Goal: Information Seeking & Learning: Learn about a topic

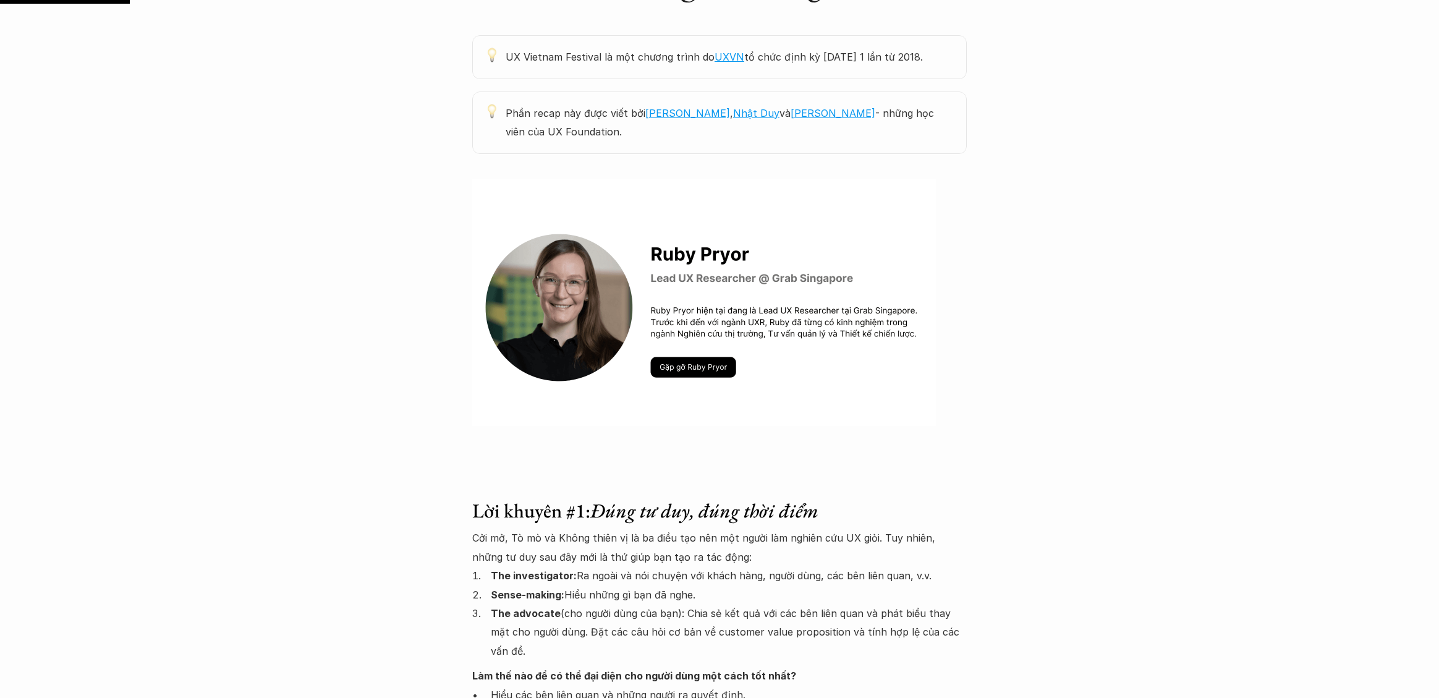
scroll to position [794, 0]
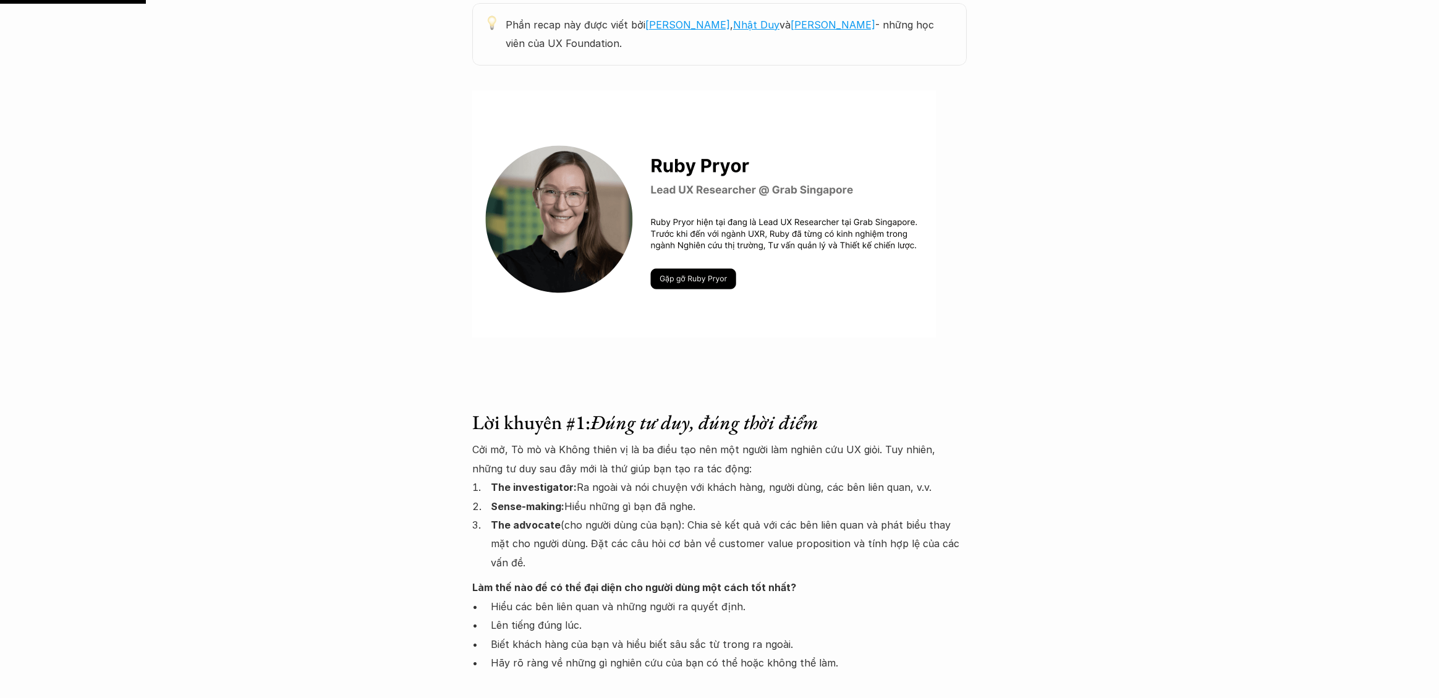
click at [707, 284] on img at bounding box center [704, 213] width 464 height 247
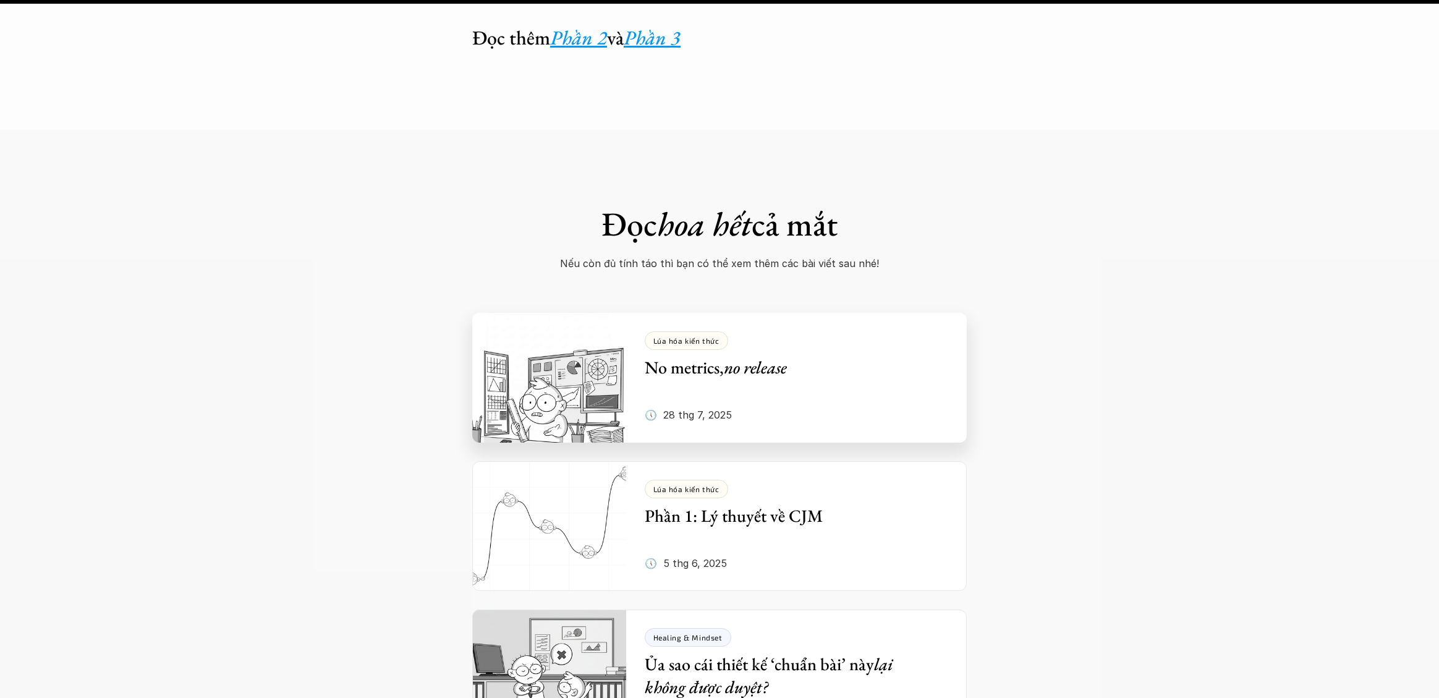
scroll to position [8920, 0]
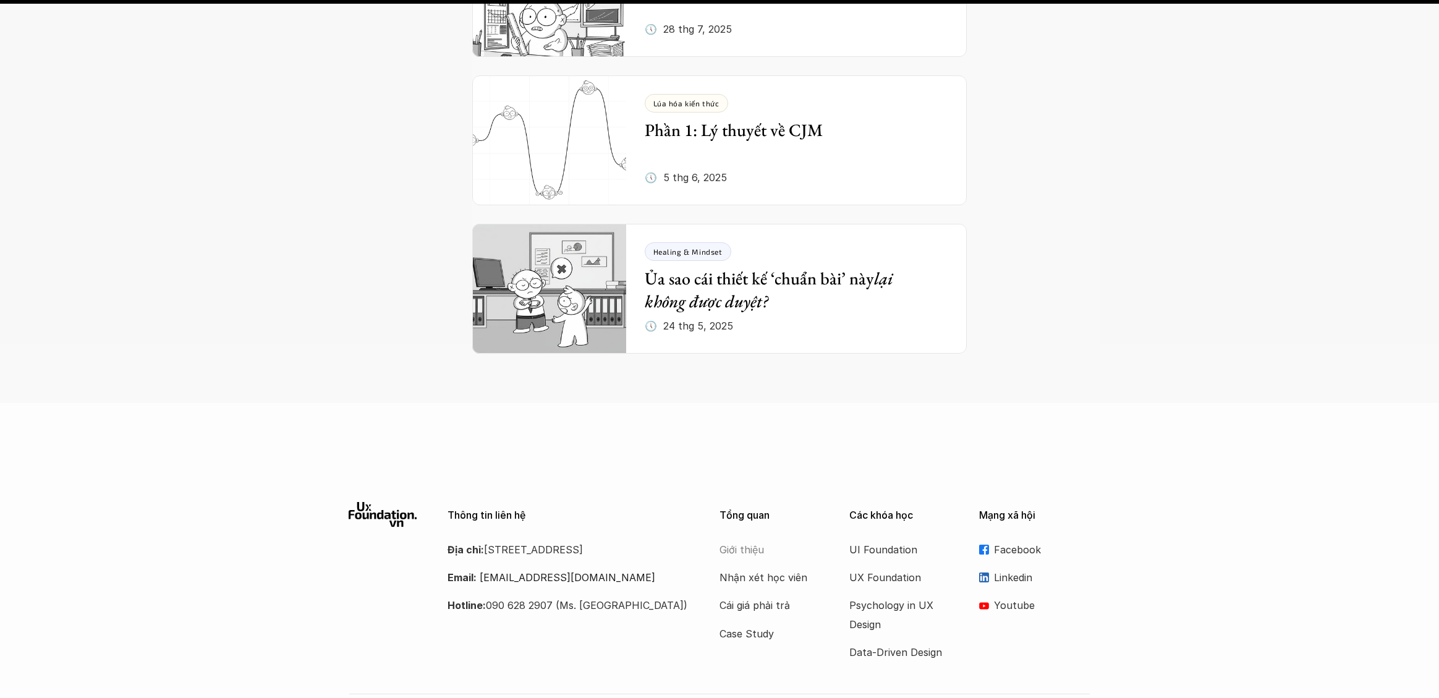
click at [747, 540] on p "Giới thiệu" at bounding box center [768, 549] width 99 height 19
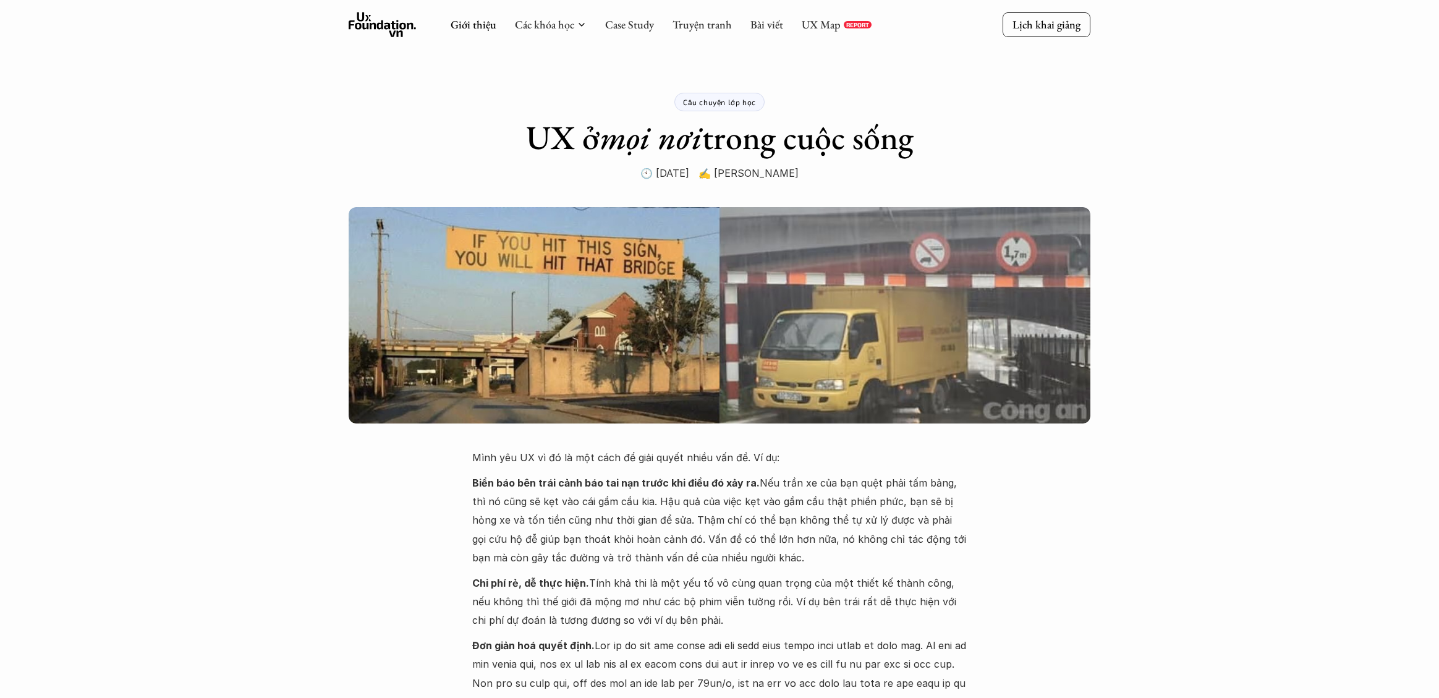
click at [379, 28] on use at bounding box center [383, 24] width 68 height 25
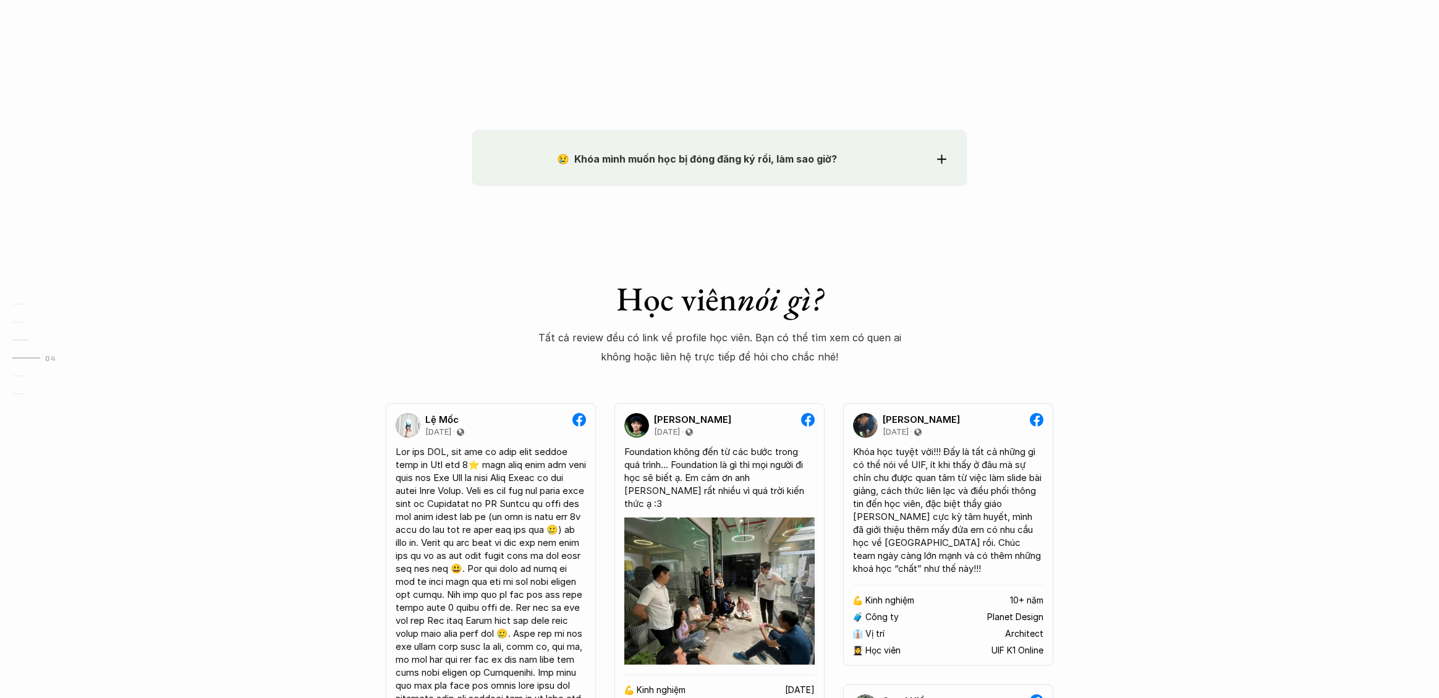
scroll to position [2065, 0]
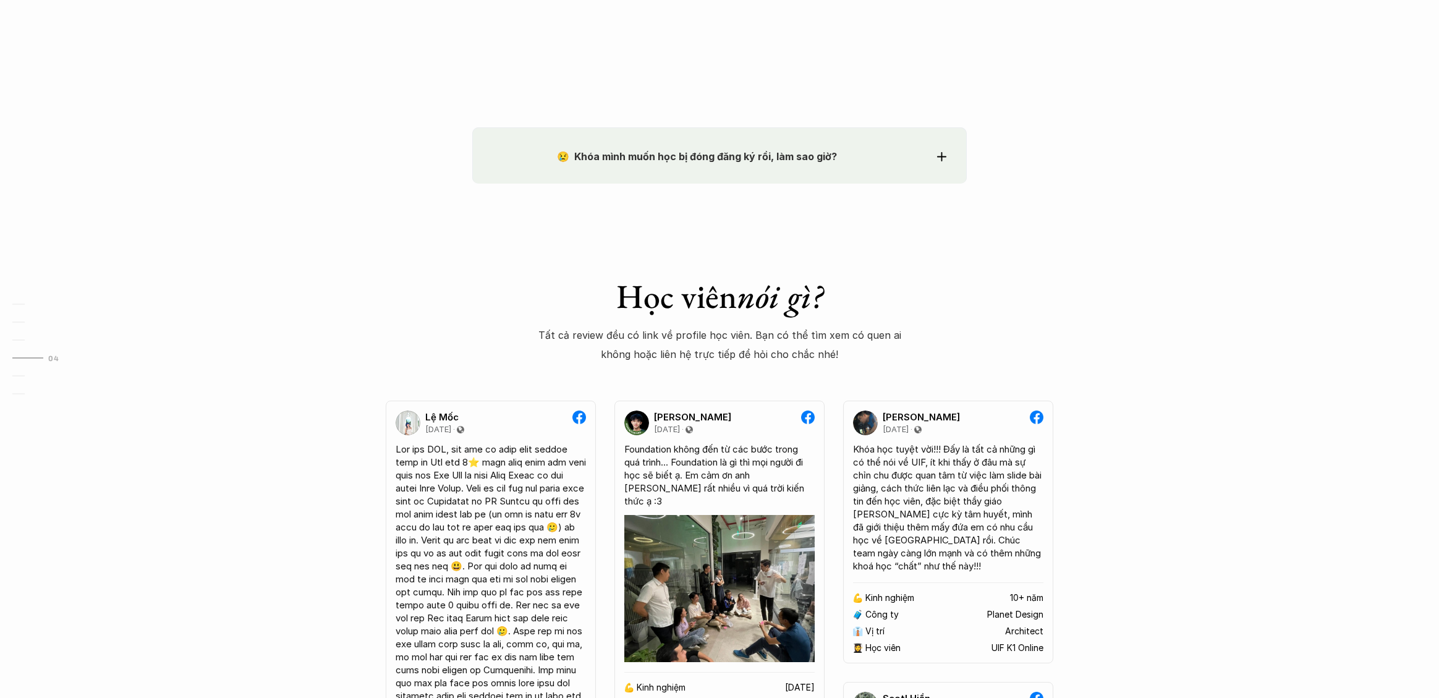
click at [943, 160] on div "😢 Khóa mình muốn học bị đóng đăng ký rồi, làm sao giờ?" at bounding box center [720, 156] width 454 height 19
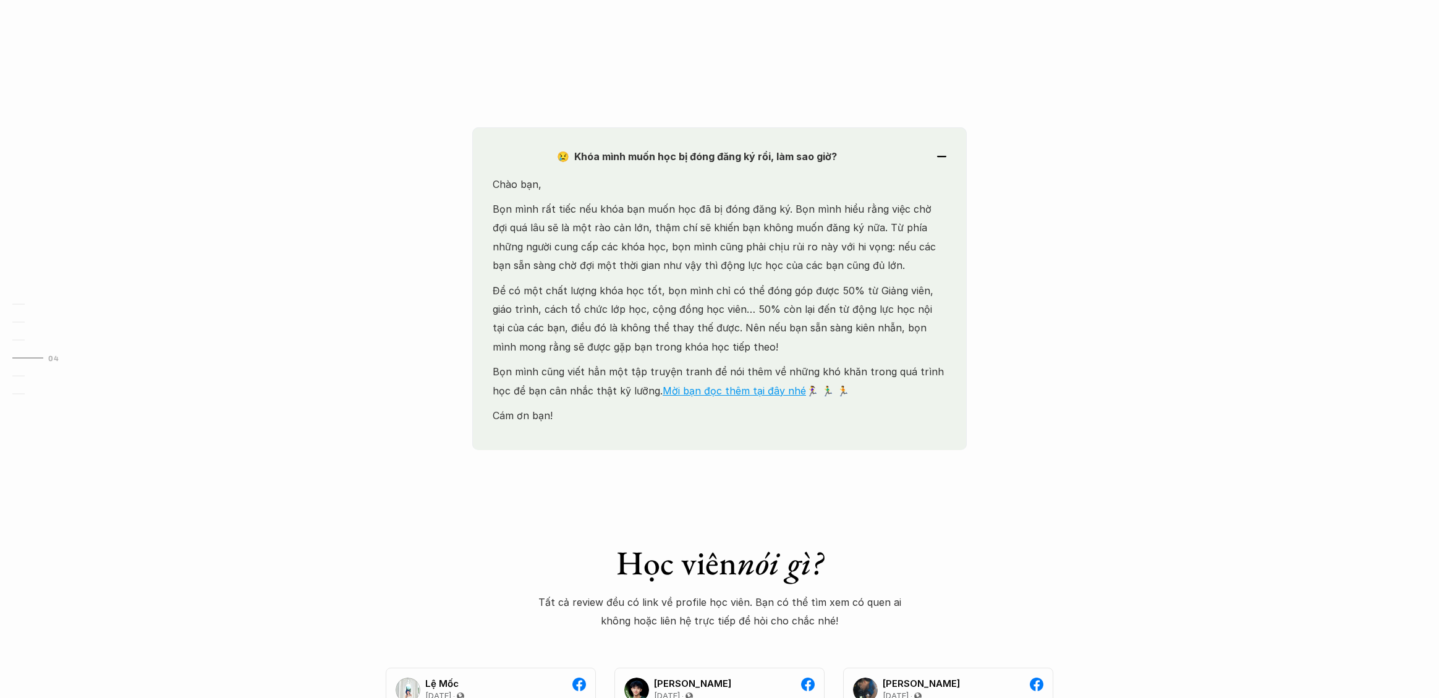
click at [942, 156] on icon at bounding box center [941, 157] width 9 height 2
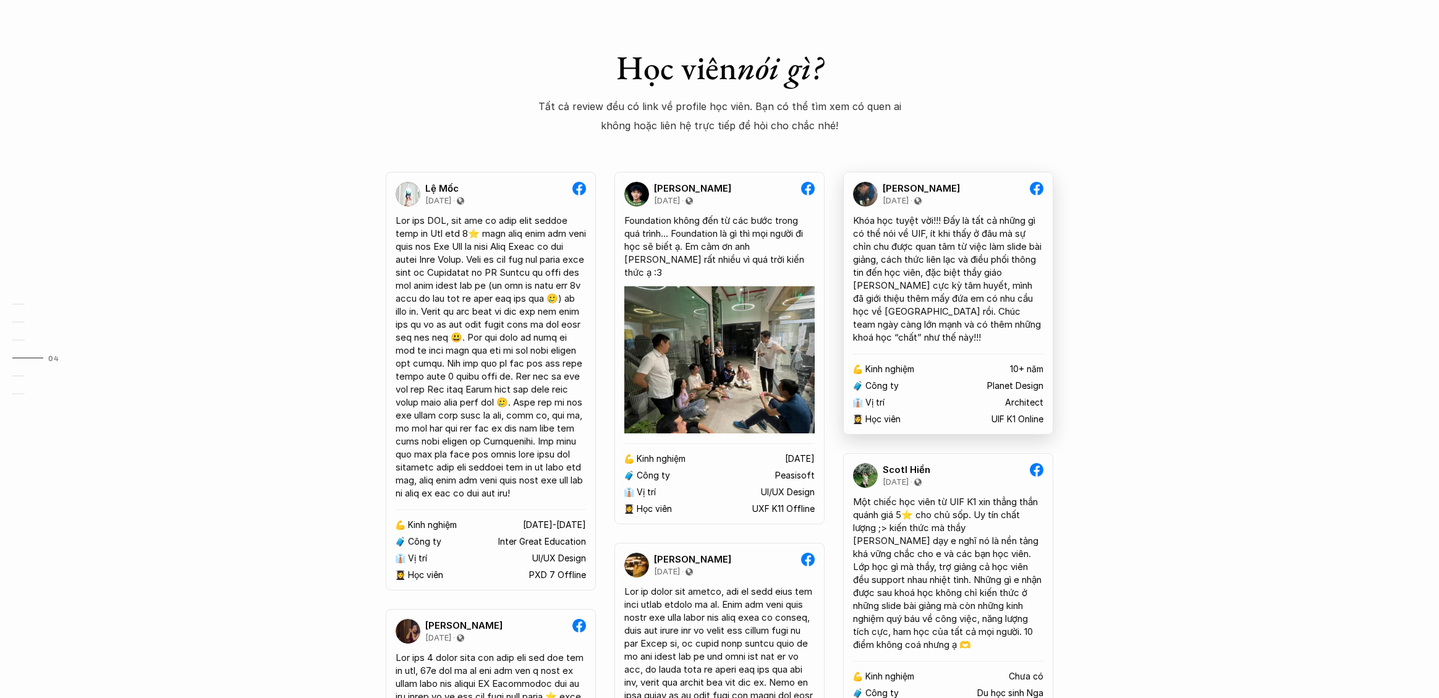
scroll to position [2044, 0]
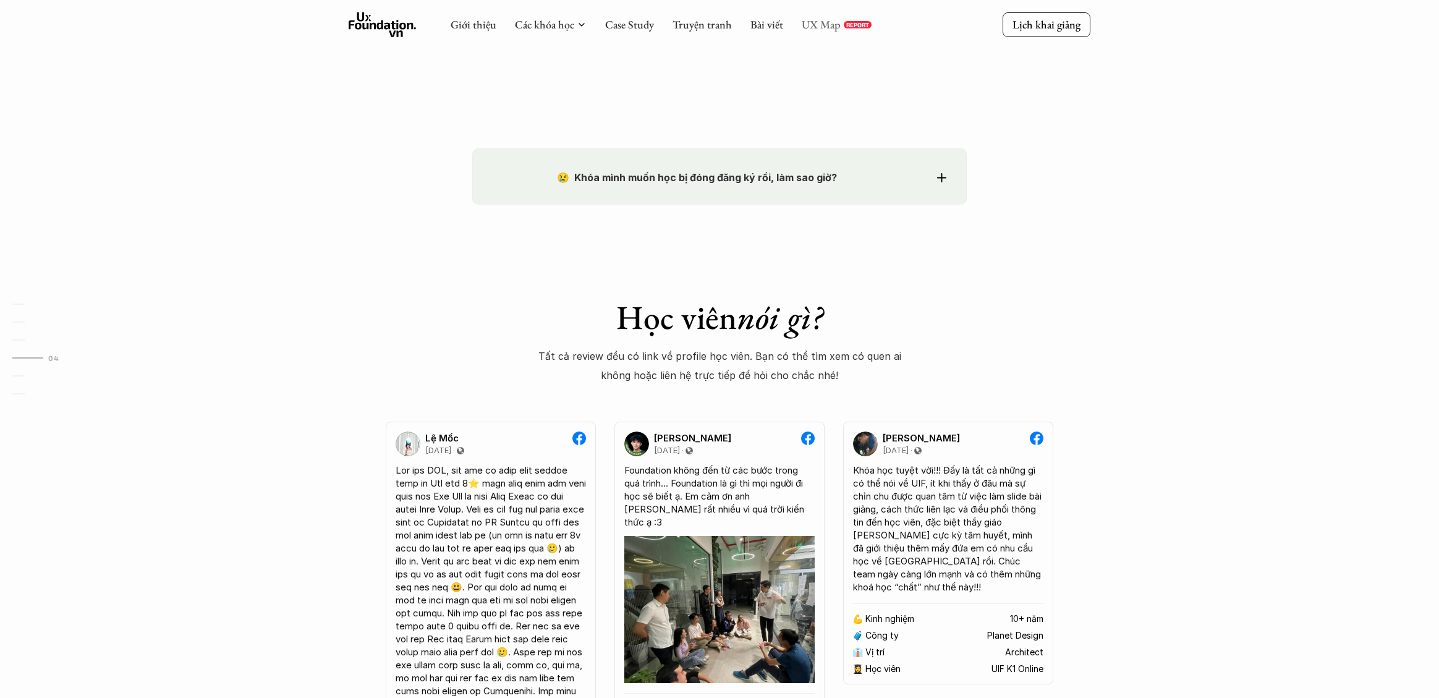
click at [827, 17] on link "UX Map" at bounding box center [821, 24] width 39 height 14
click at [1072, 25] on p "Lịch khai giảng" at bounding box center [1046, 24] width 68 height 14
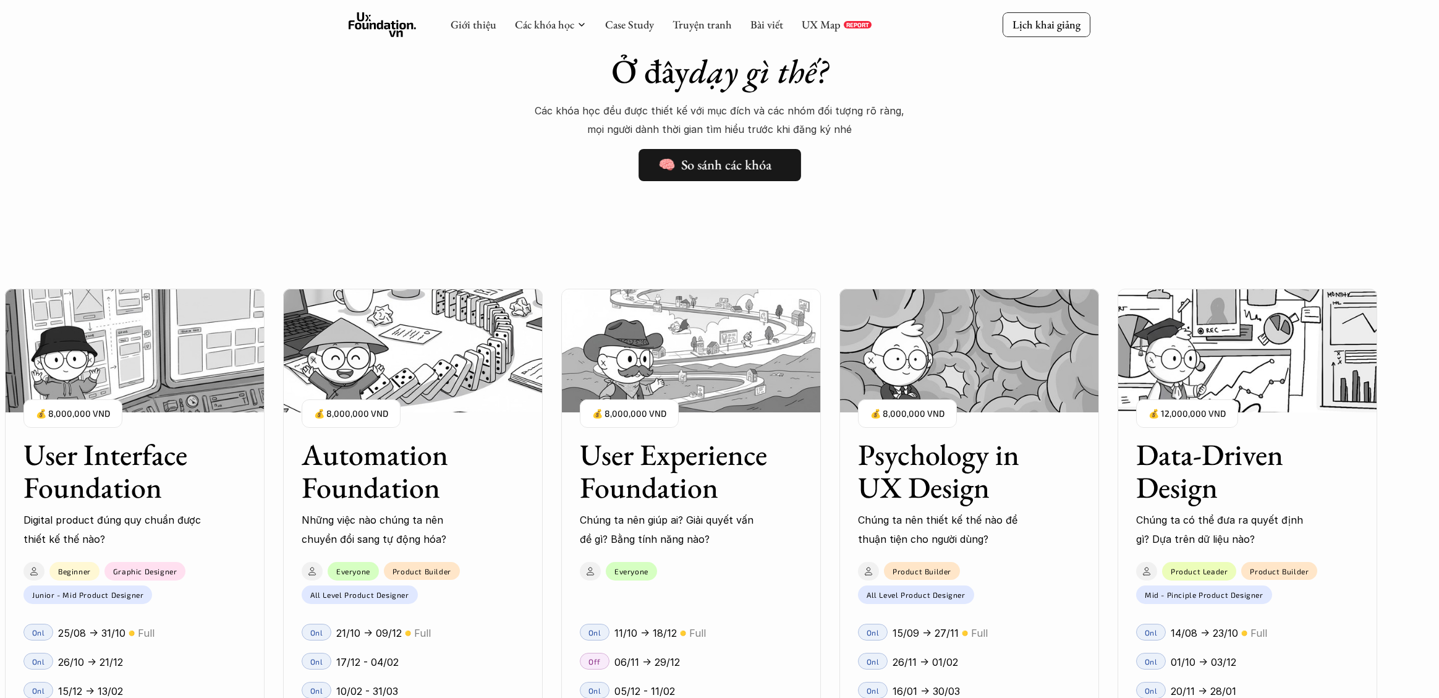
click at [783, 160] on icon at bounding box center [781, 165] width 10 height 10
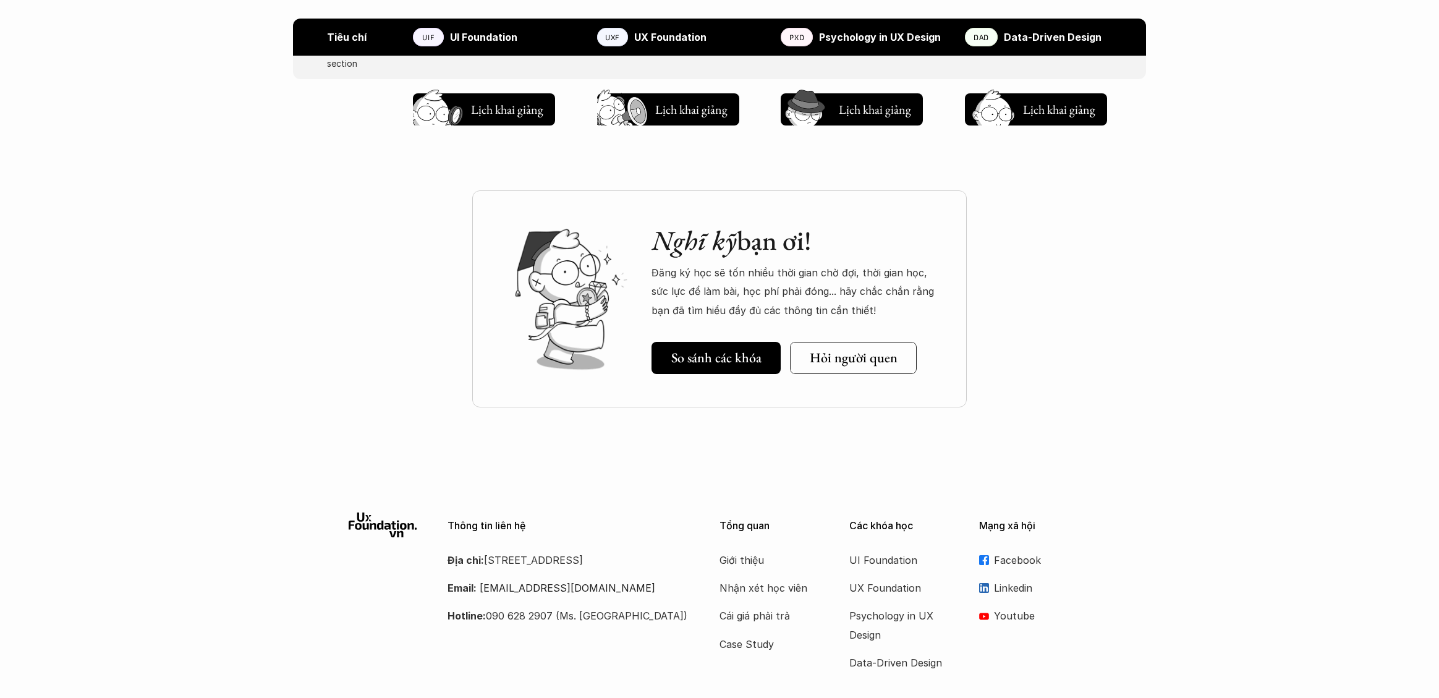
scroll to position [1566, 0]
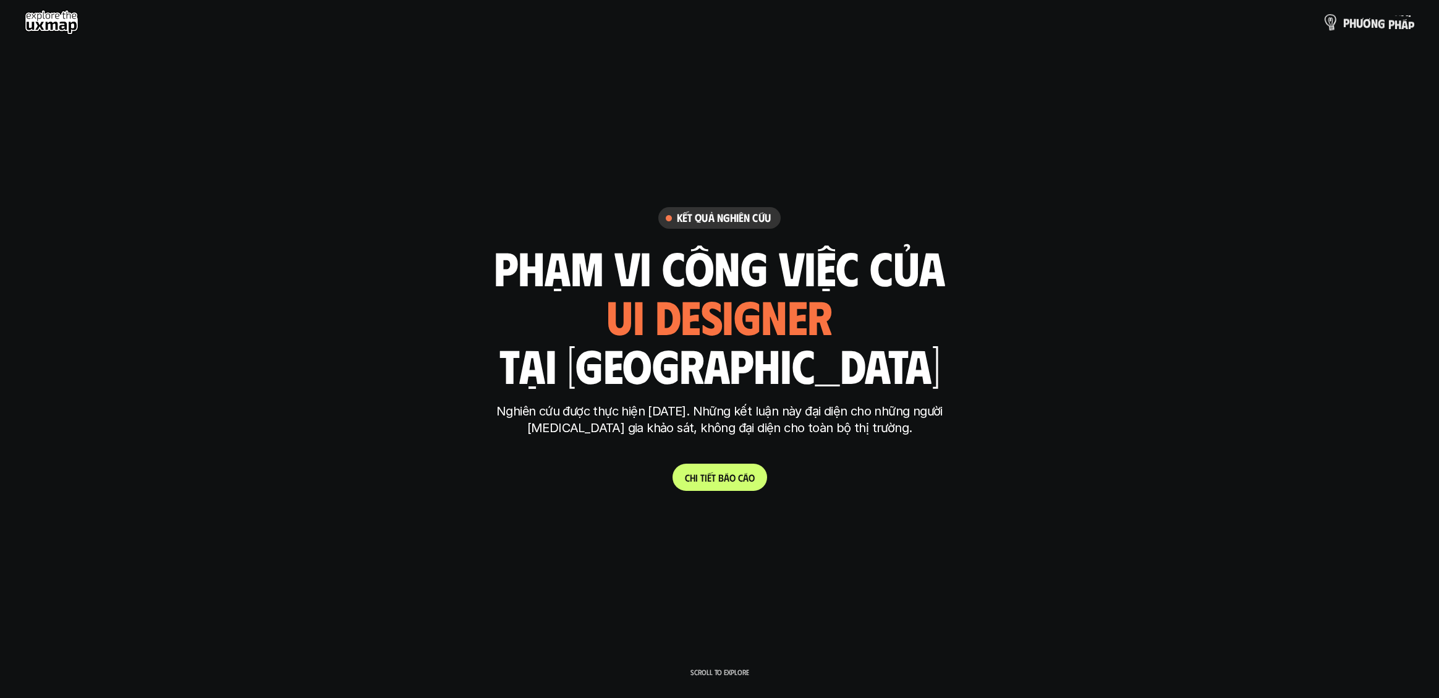
click at [1356, 20] on p "p h ư ơ n g p h á p" at bounding box center [1378, 22] width 71 height 14
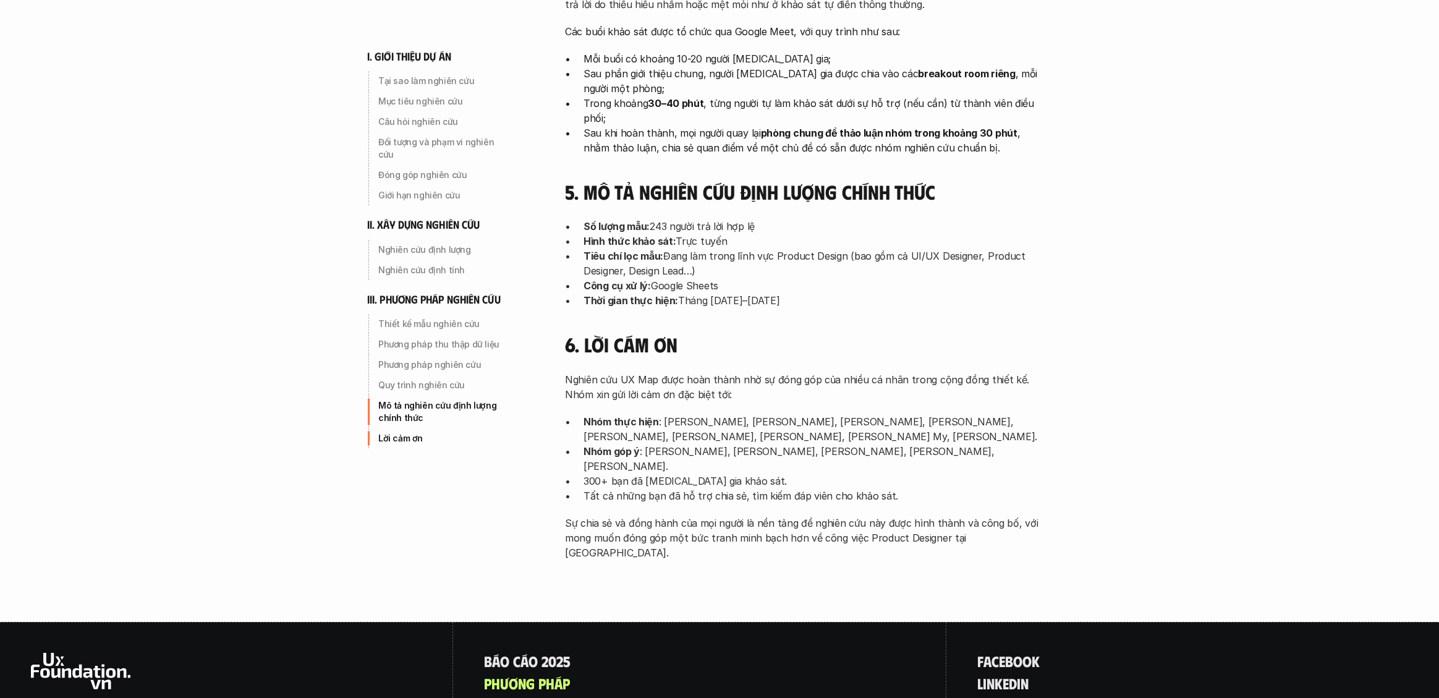
scroll to position [3831, 0]
